Goal: Find specific page/section

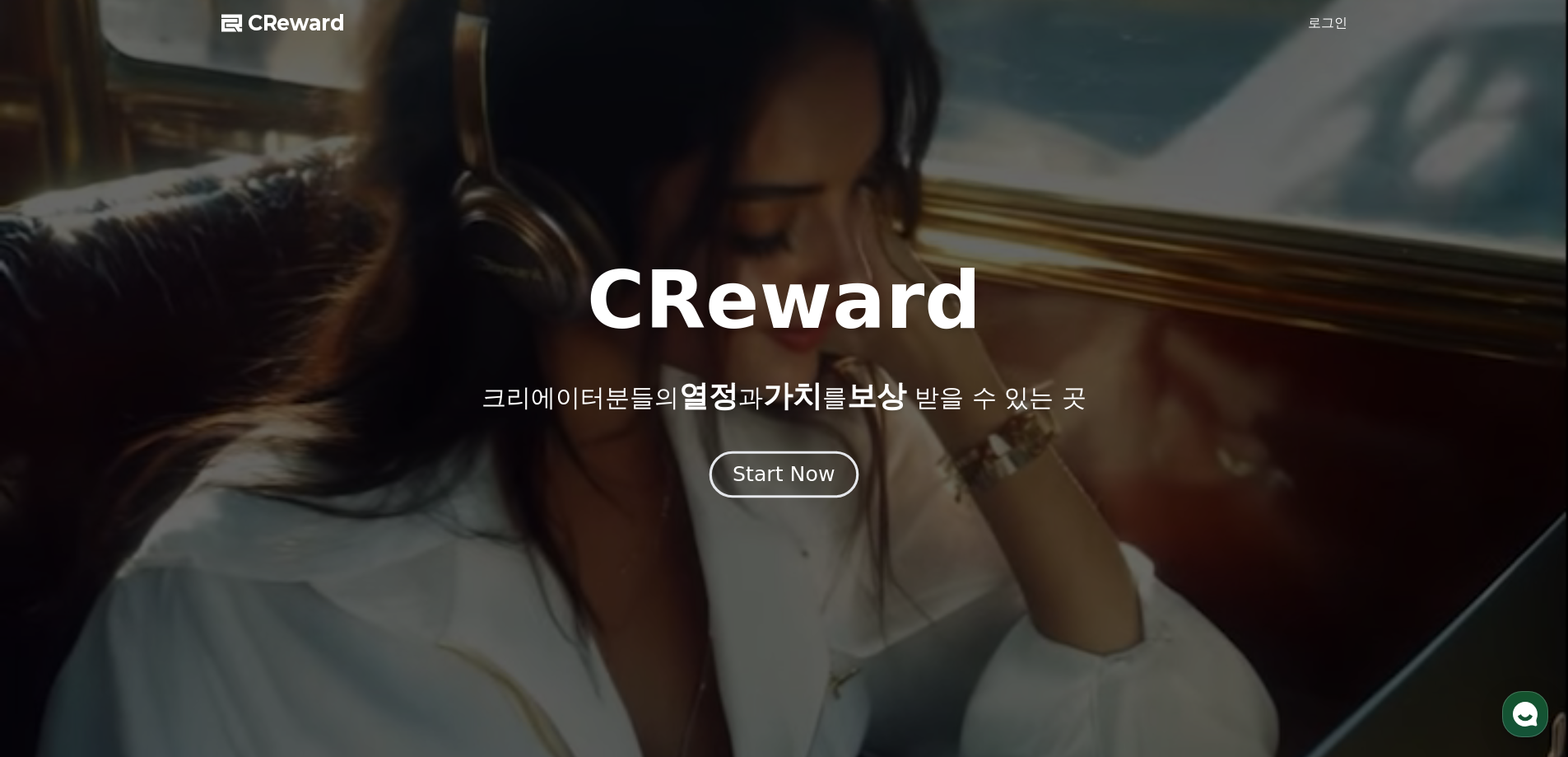
click at [784, 478] on div "Start Now" at bounding box center [784, 474] width 102 height 28
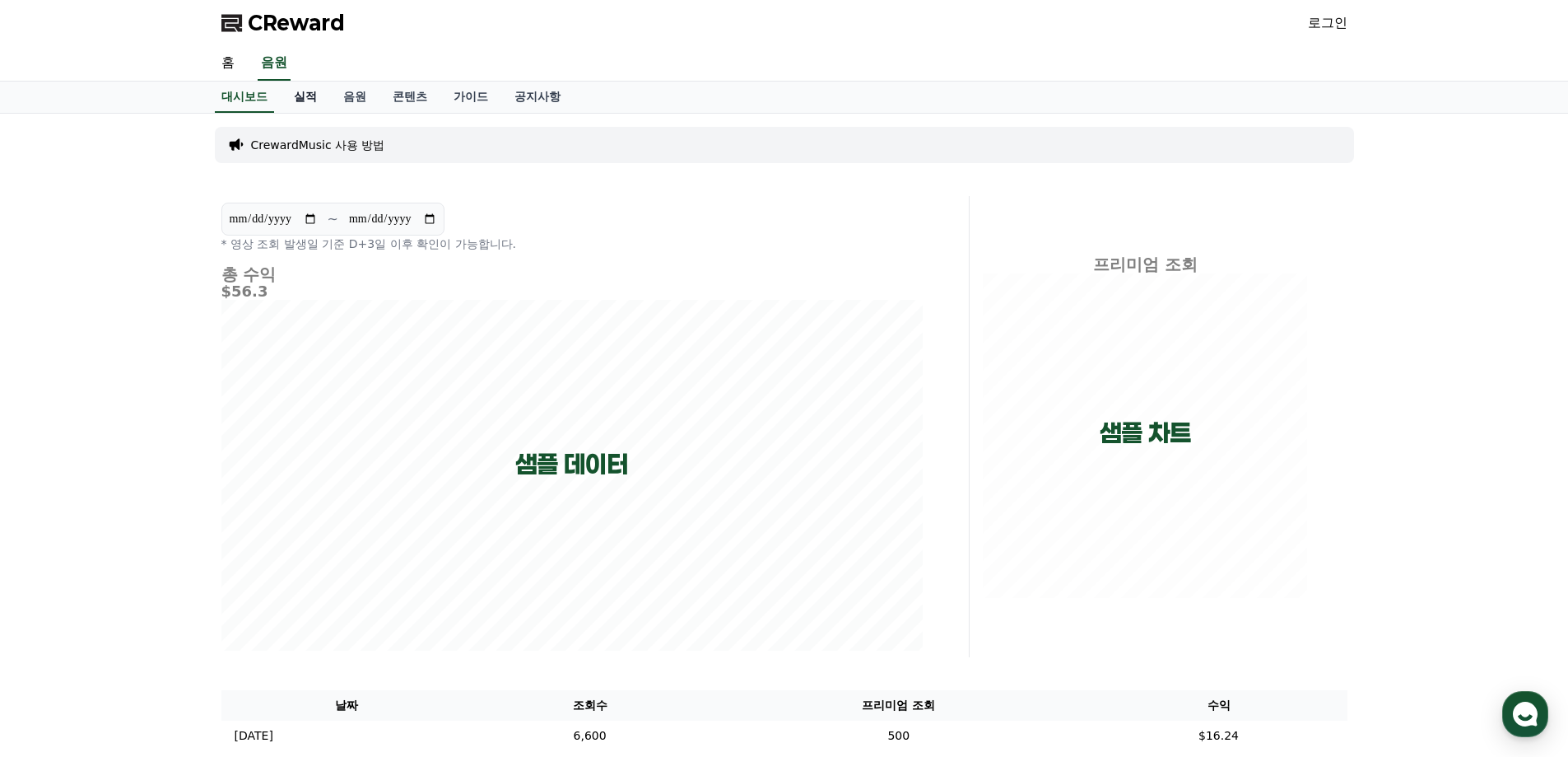
click at [305, 93] on link "실적" at bounding box center [305, 97] width 50 height 31
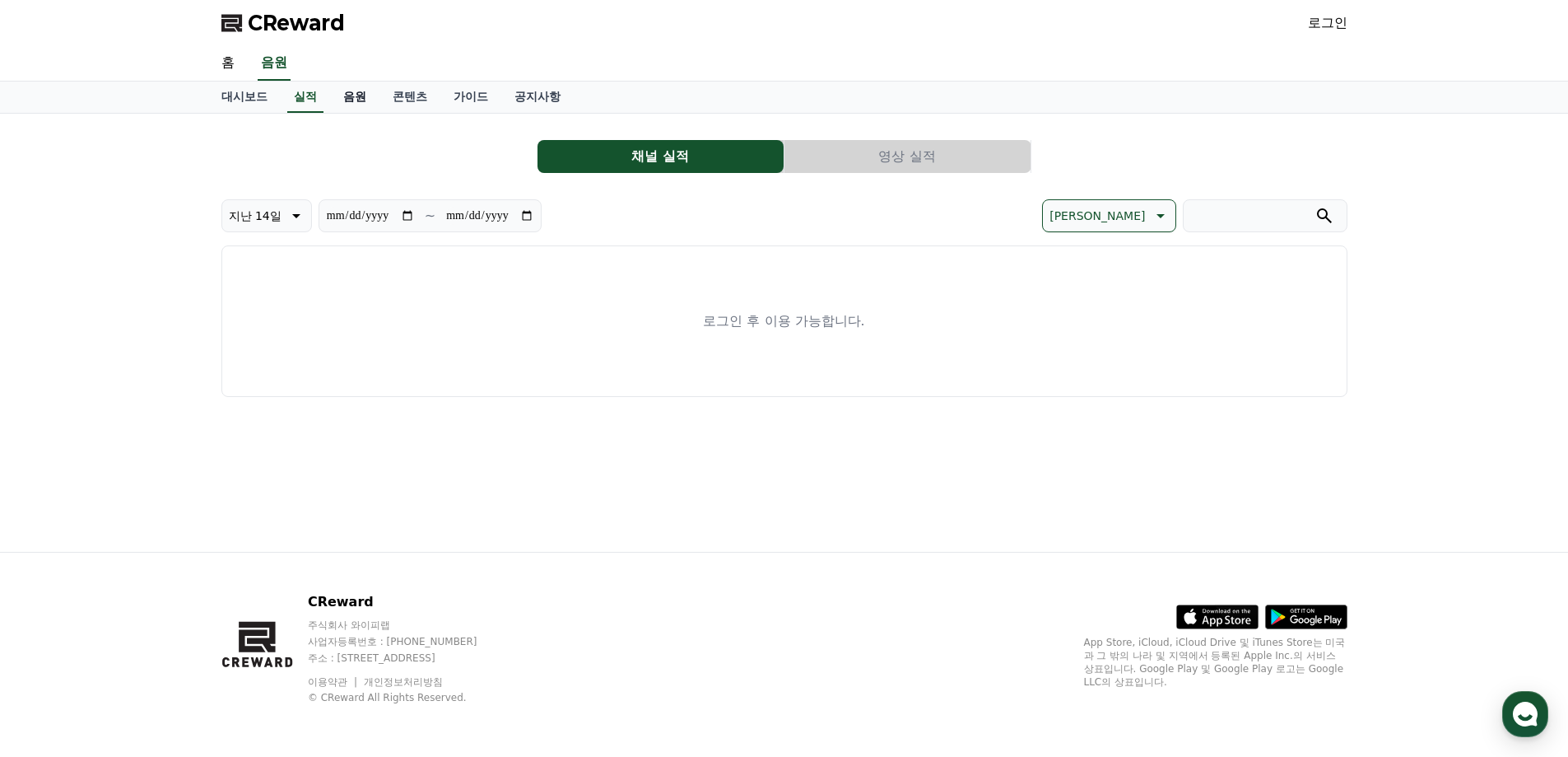
click at [359, 99] on link "음원" at bounding box center [354, 97] width 50 height 31
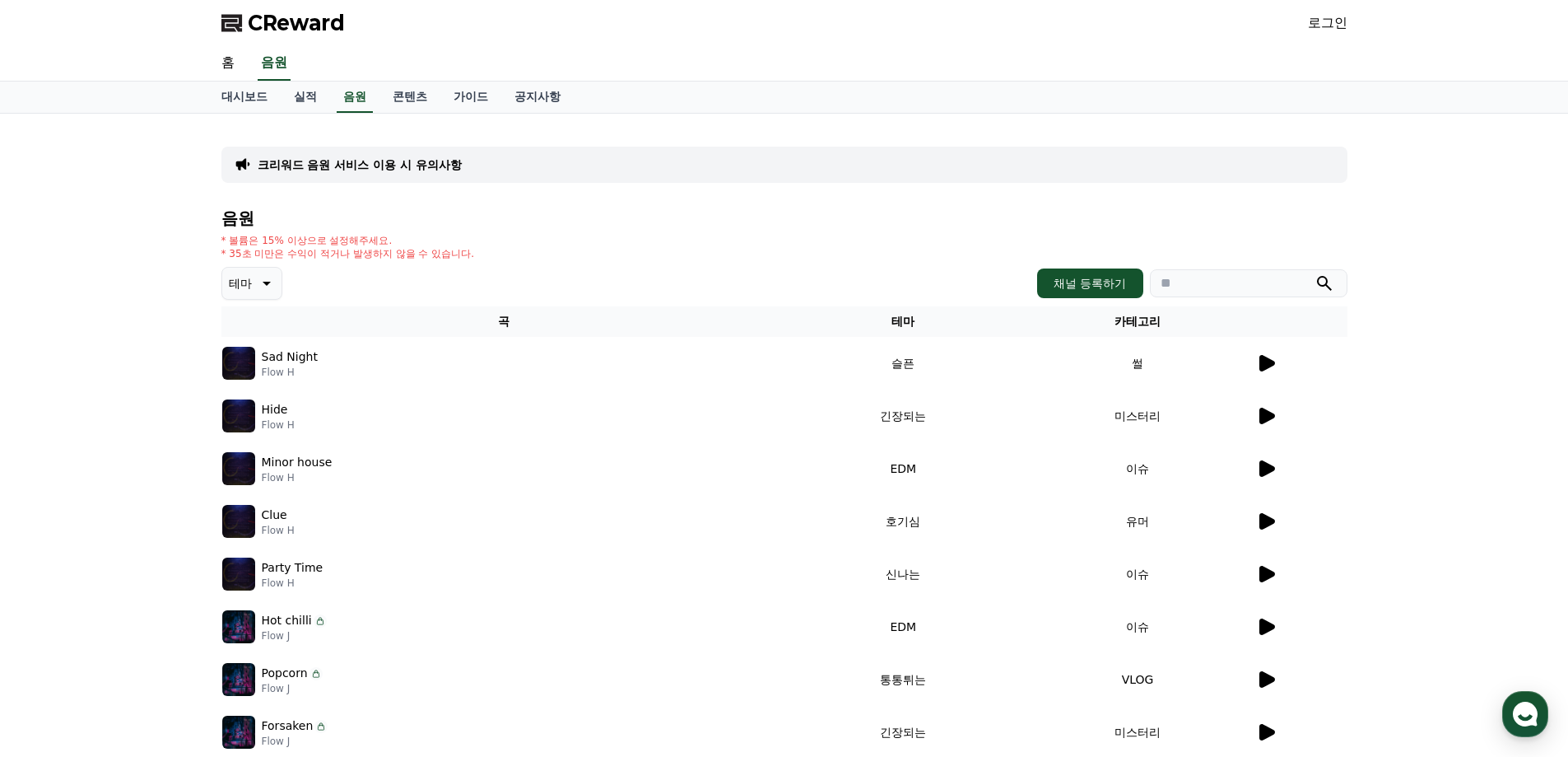
click at [1261, 361] on icon at bounding box center [1267, 363] width 16 height 17
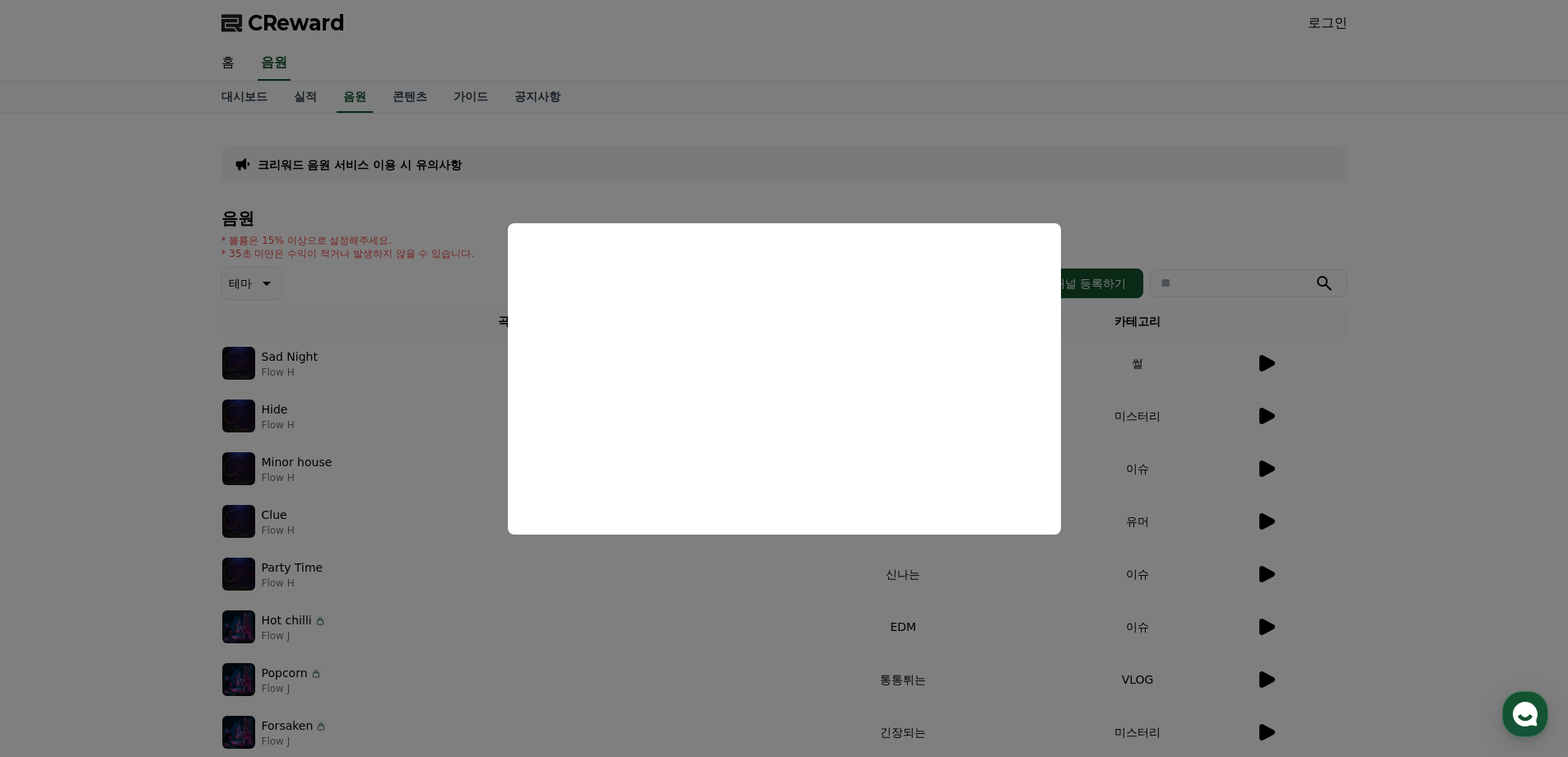
click at [1480, 279] on button "close modal" at bounding box center [784, 378] width 1568 height 757
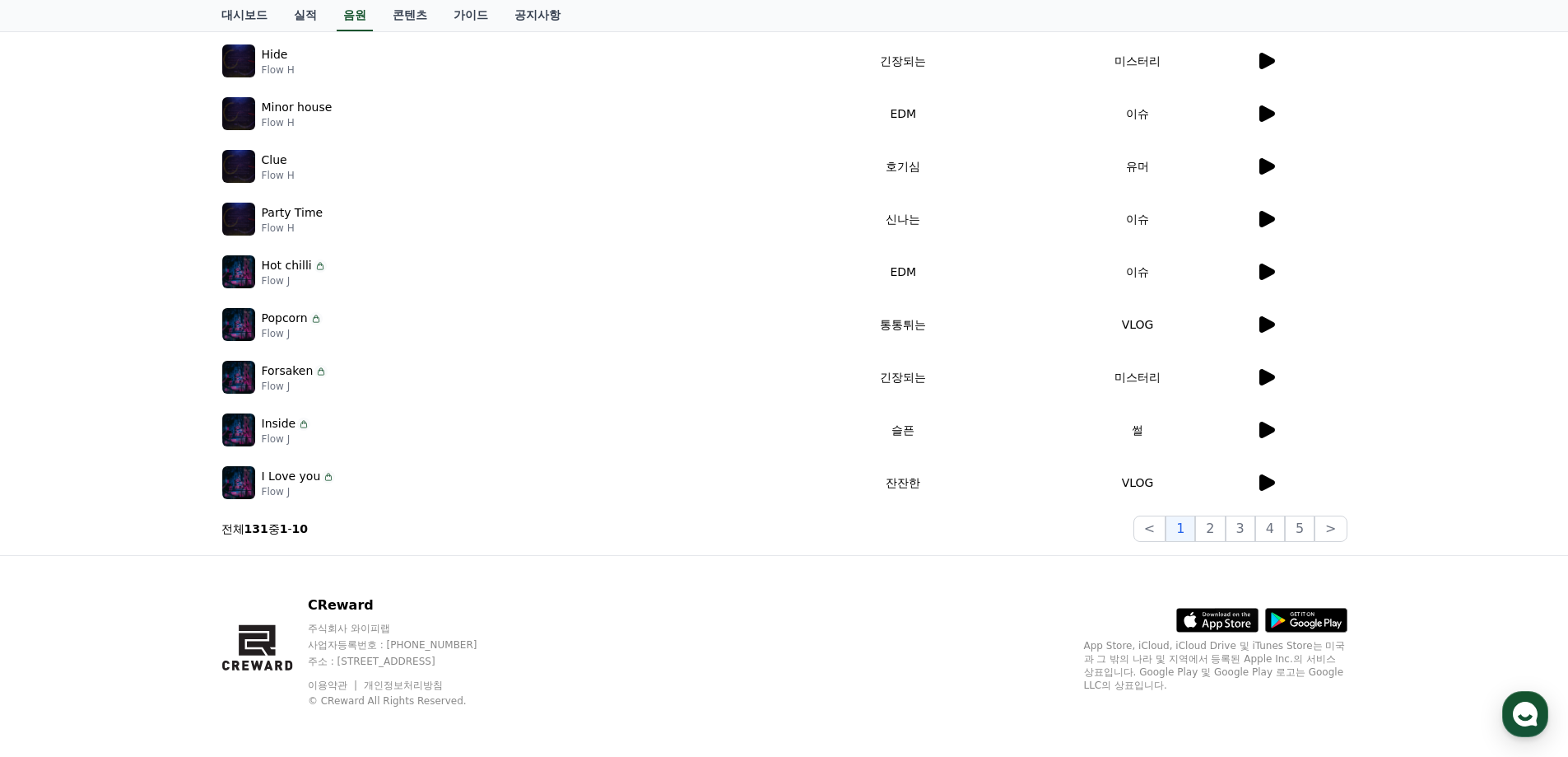
scroll to position [358, 0]
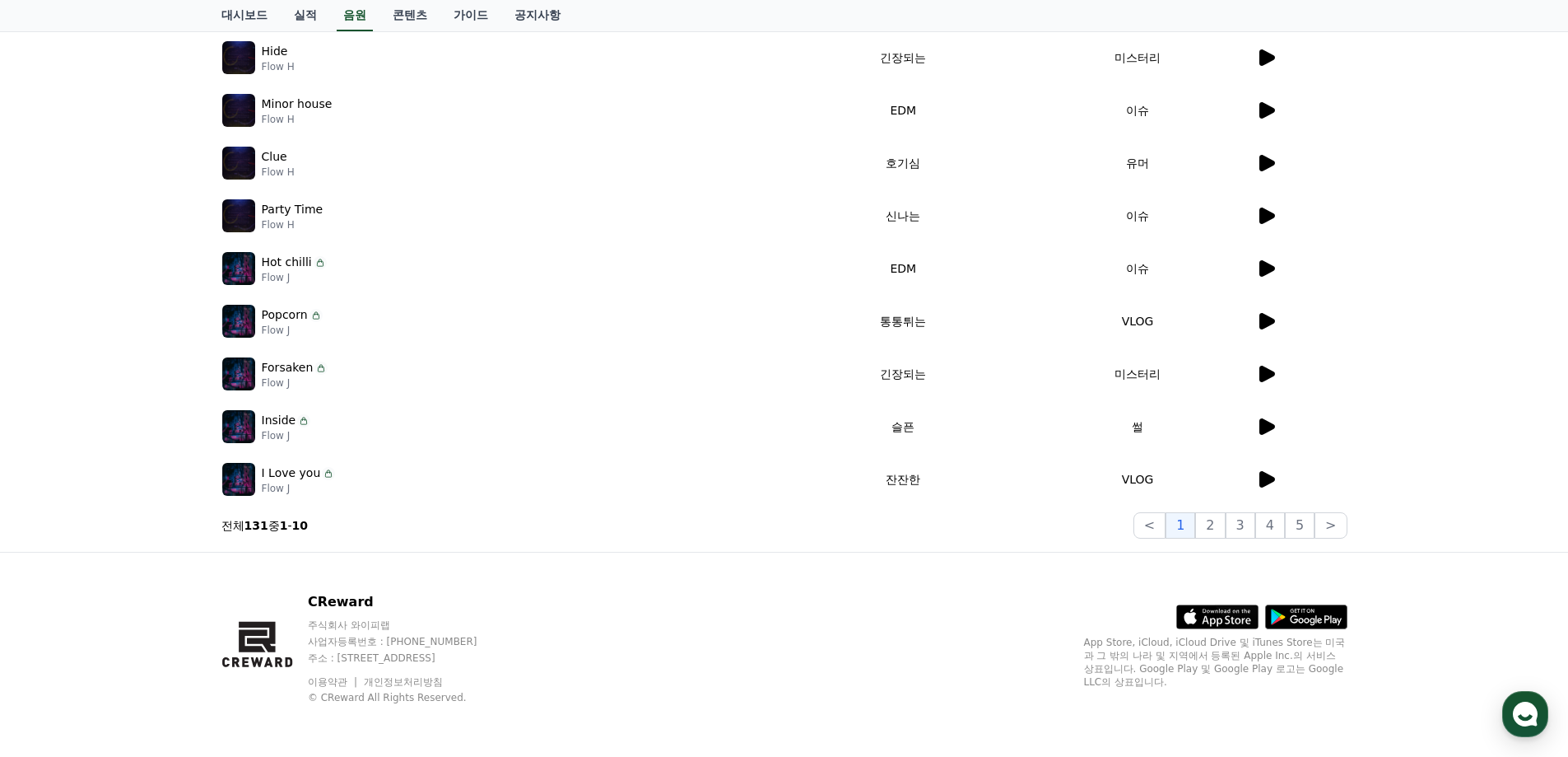
click at [1263, 482] on icon at bounding box center [1267, 479] width 16 height 17
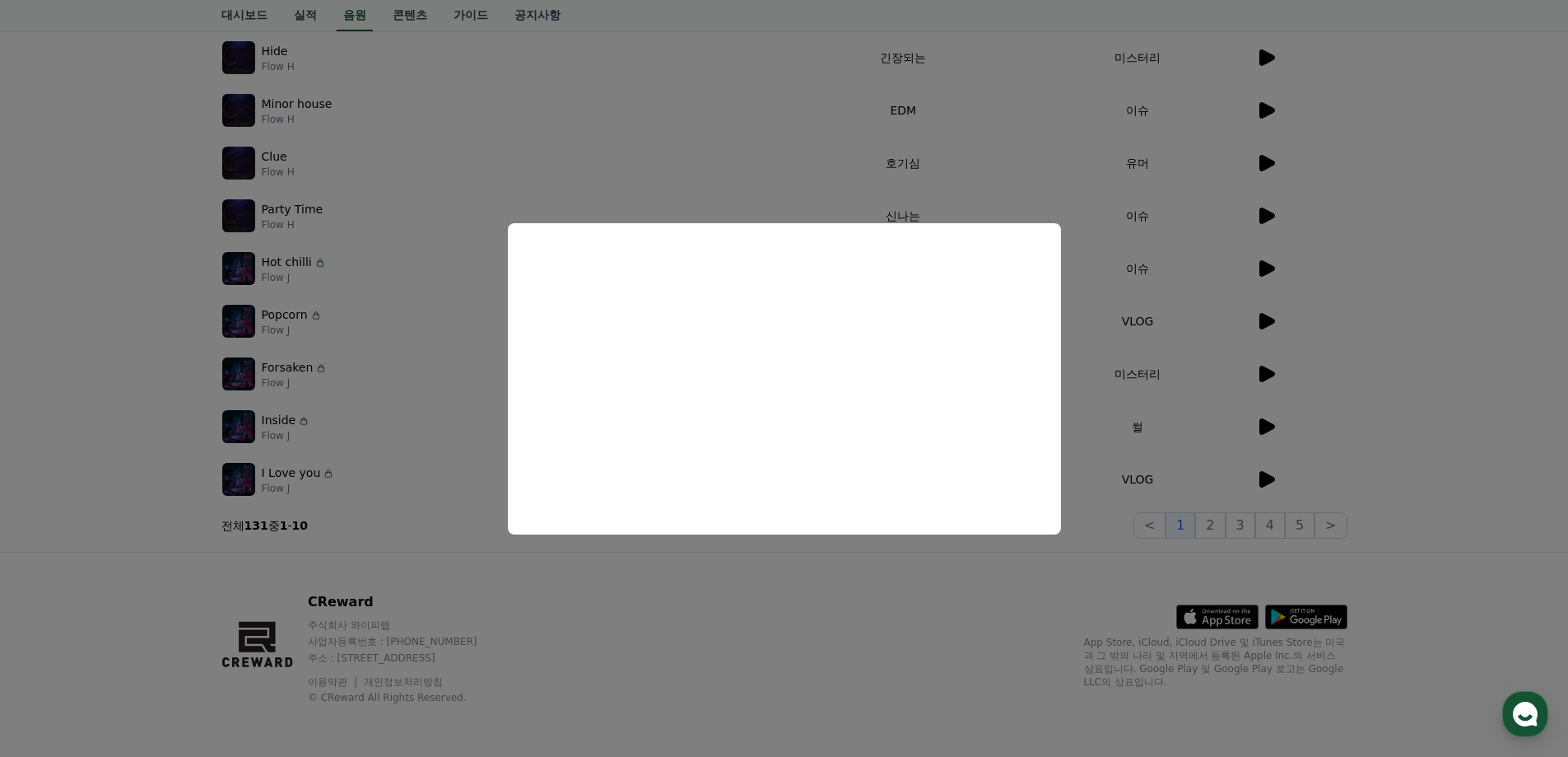
click at [964, 625] on button "close modal" at bounding box center [784, 378] width 1568 height 757
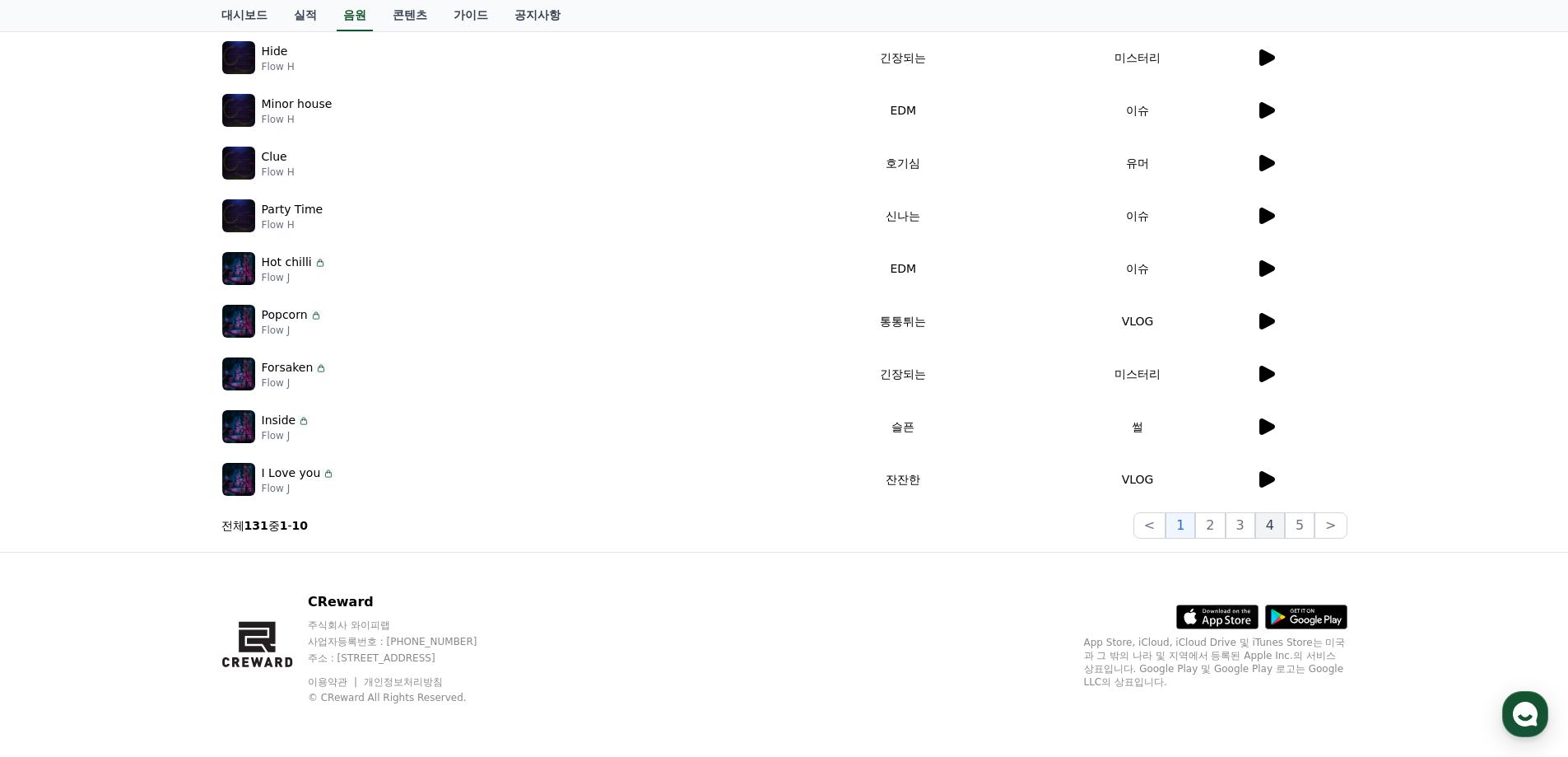
click at [1266, 525] on button "4" at bounding box center [1270, 526] width 30 height 26
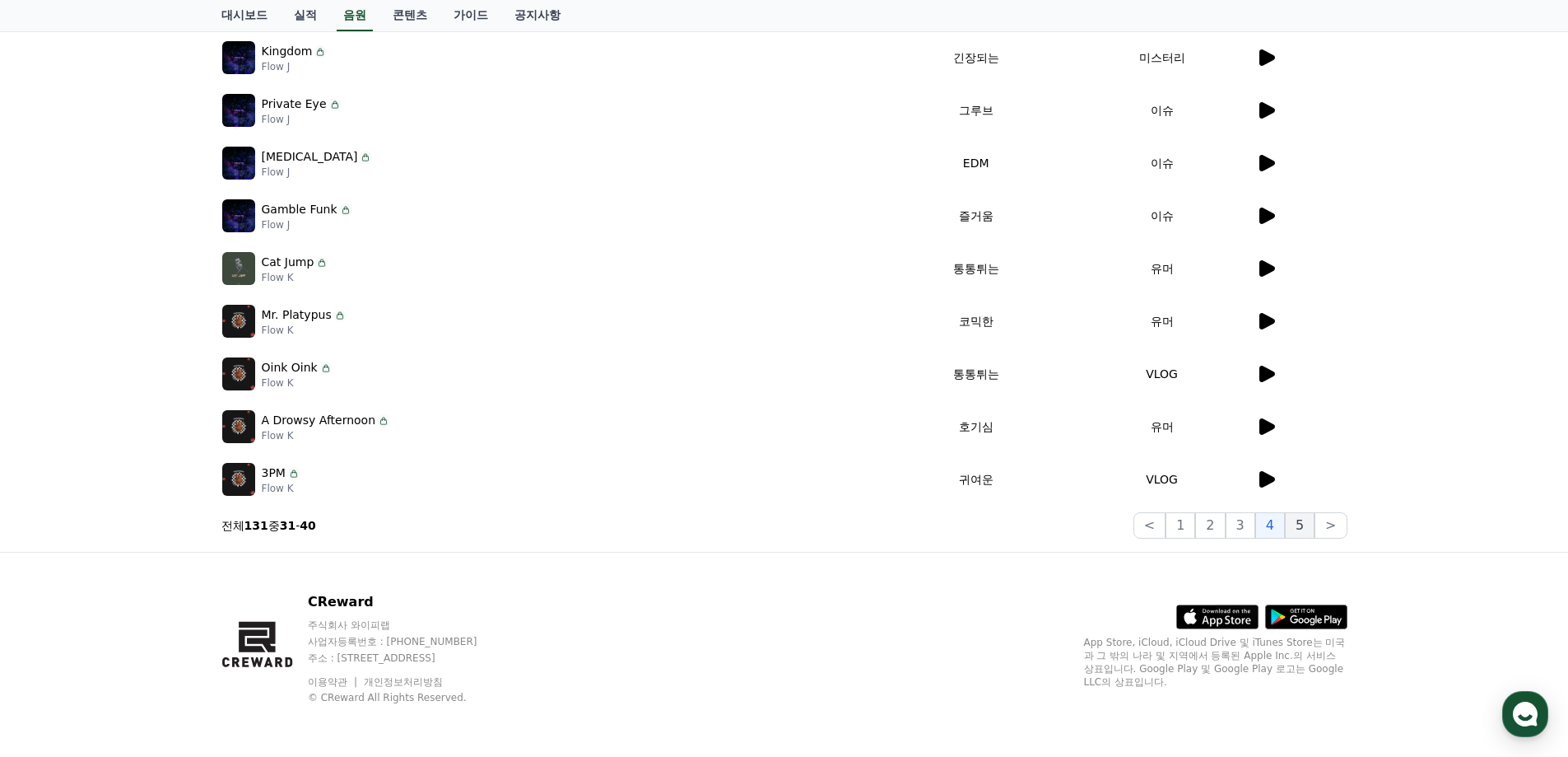
click at [1311, 522] on button "5" at bounding box center [1300, 526] width 30 height 26
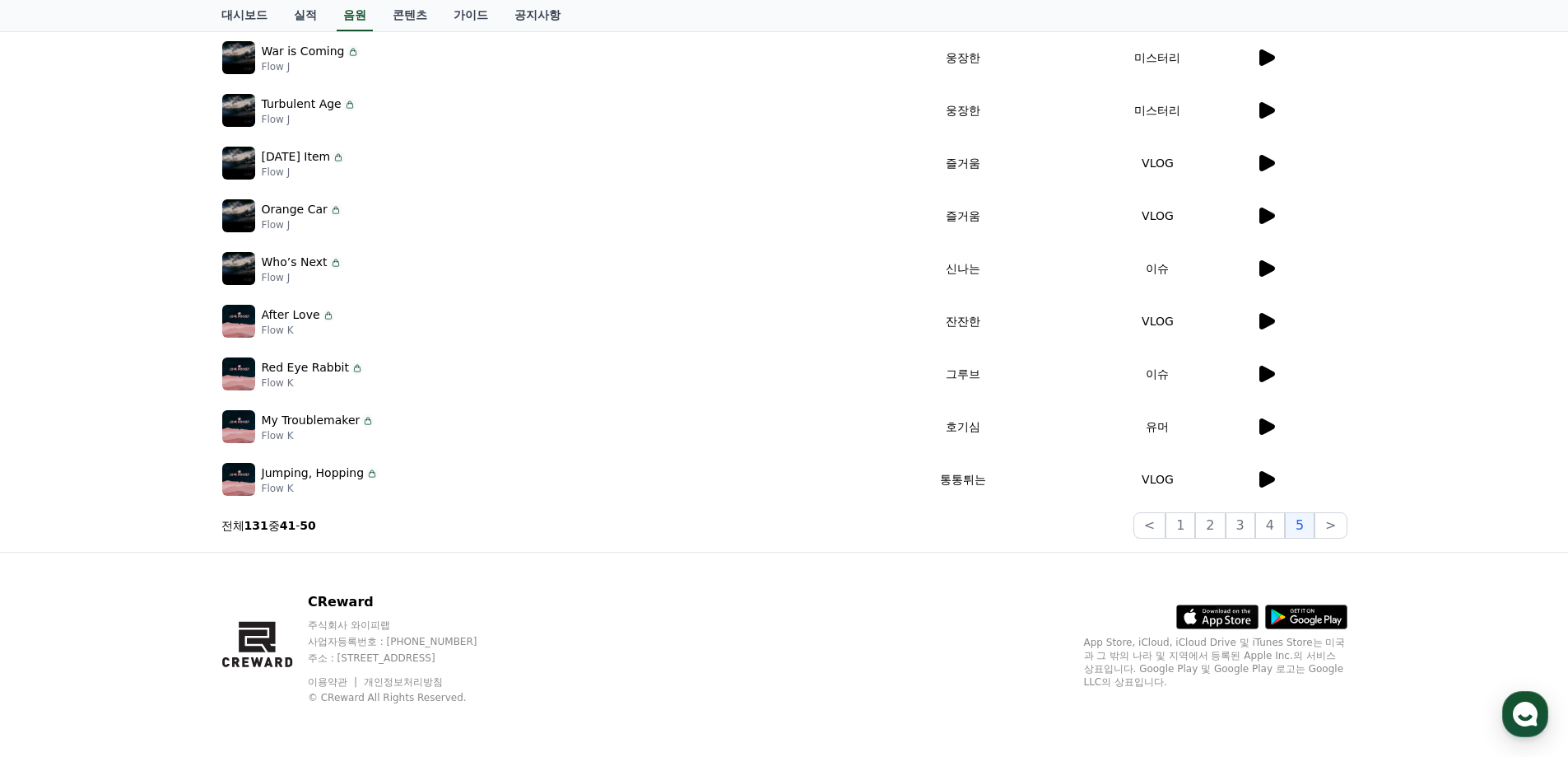
click at [1260, 478] on icon at bounding box center [1267, 479] width 16 height 17
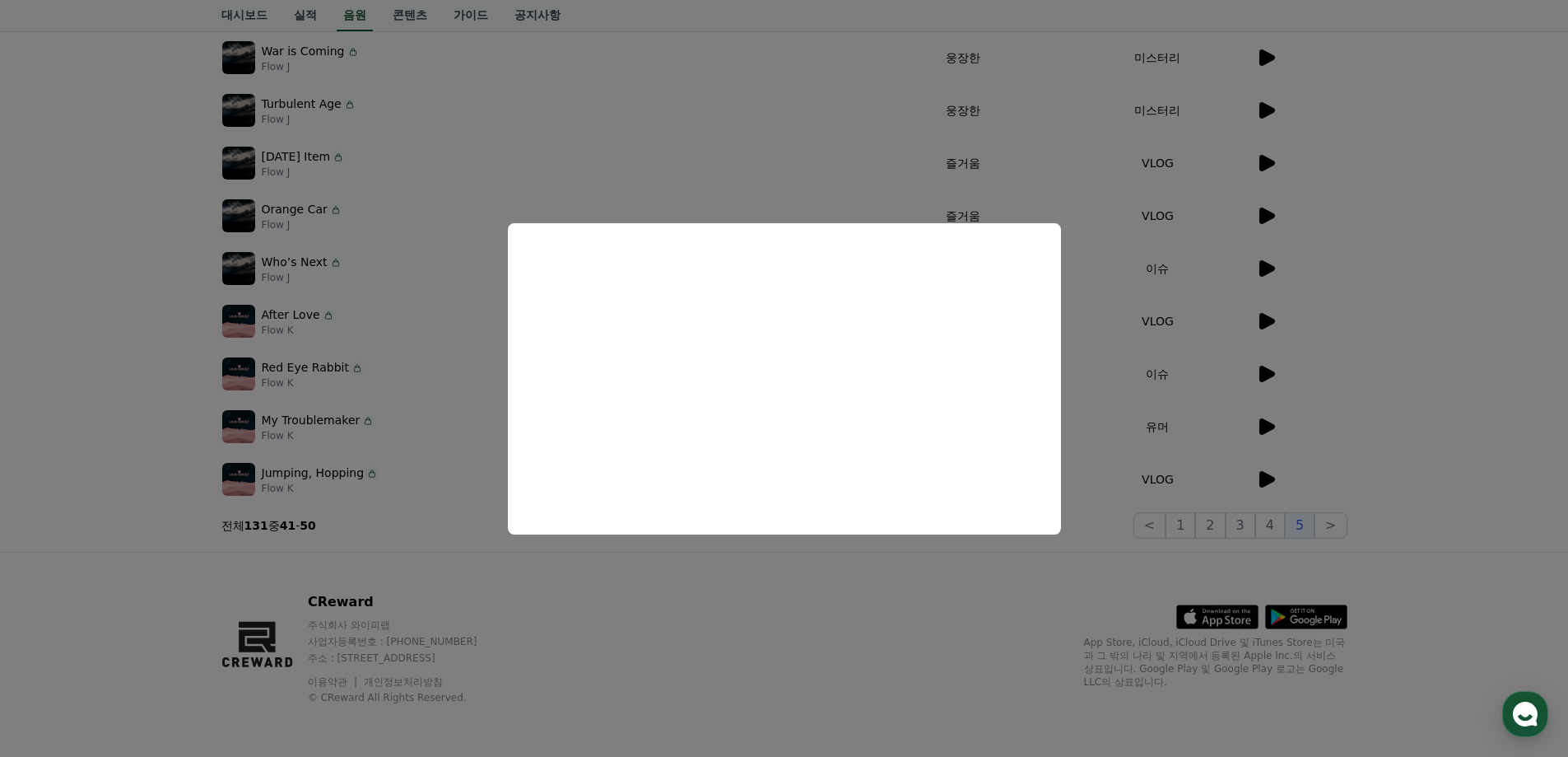
click at [1455, 397] on button "close modal" at bounding box center [784, 378] width 1568 height 757
